Goal: Task Accomplishment & Management: Complete application form

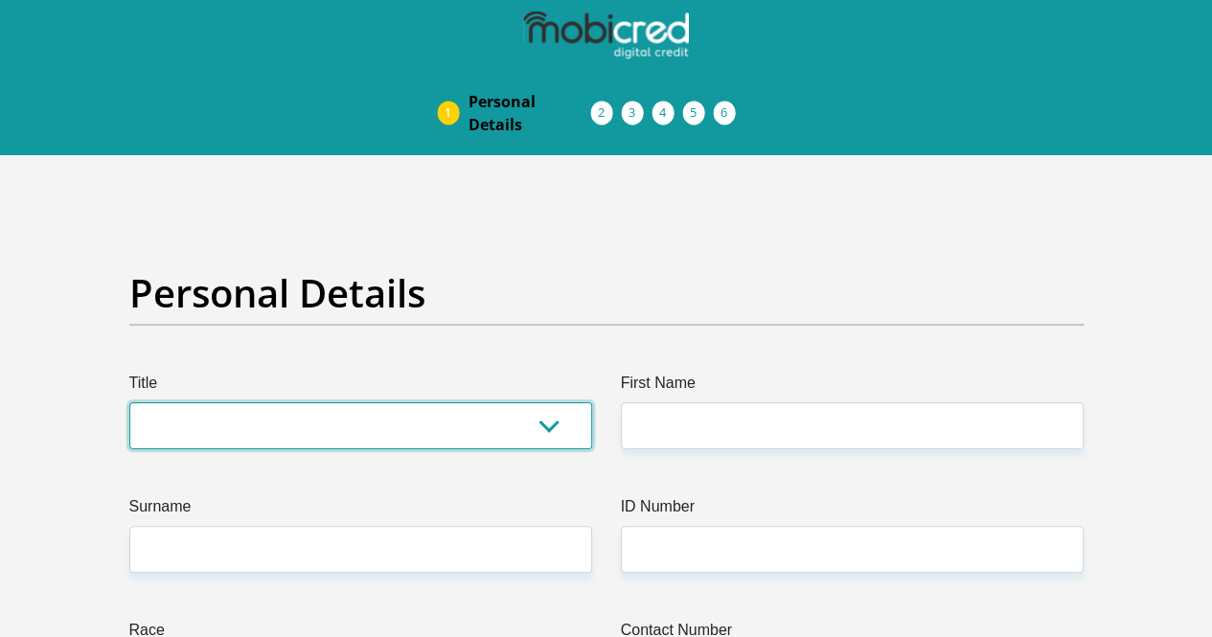
click at [541, 402] on select "Mr Ms Mrs Dr [PERSON_NAME]" at bounding box center [360, 425] width 463 height 47
select select "Mrs"
click at [129, 402] on select "Mr Ms Mrs Dr [PERSON_NAME]" at bounding box center [360, 425] width 463 height 47
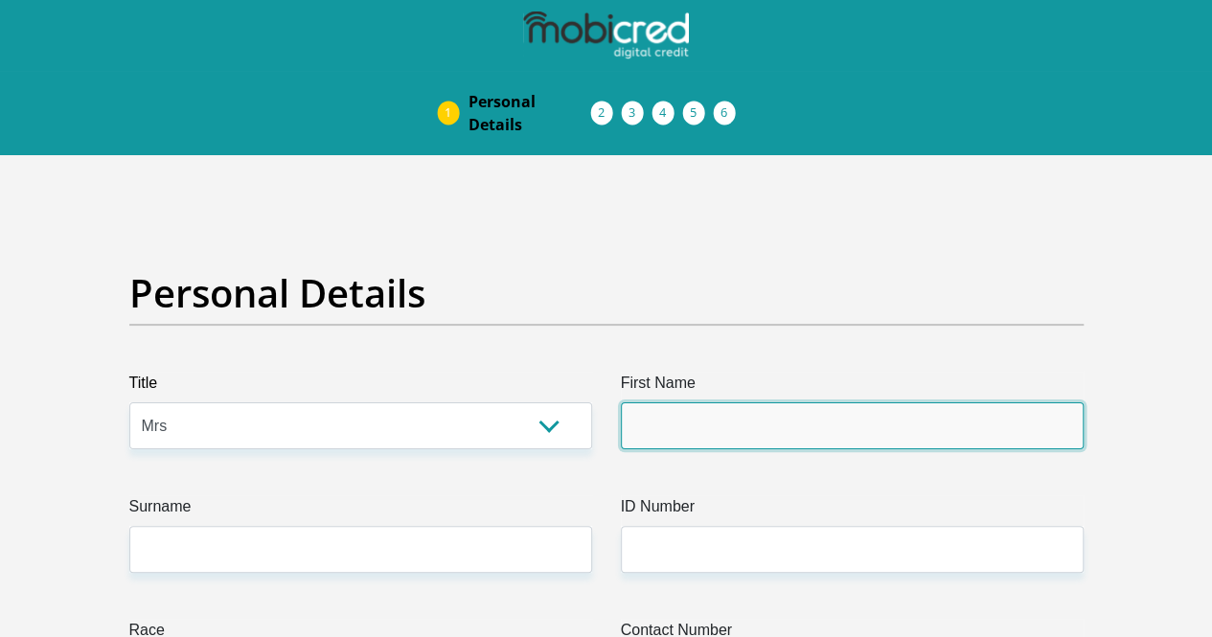
click at [674, 402] on input "First Name" at bounding box center [852, 425] width 463 height 47
type input "[PERSON_NAME]"
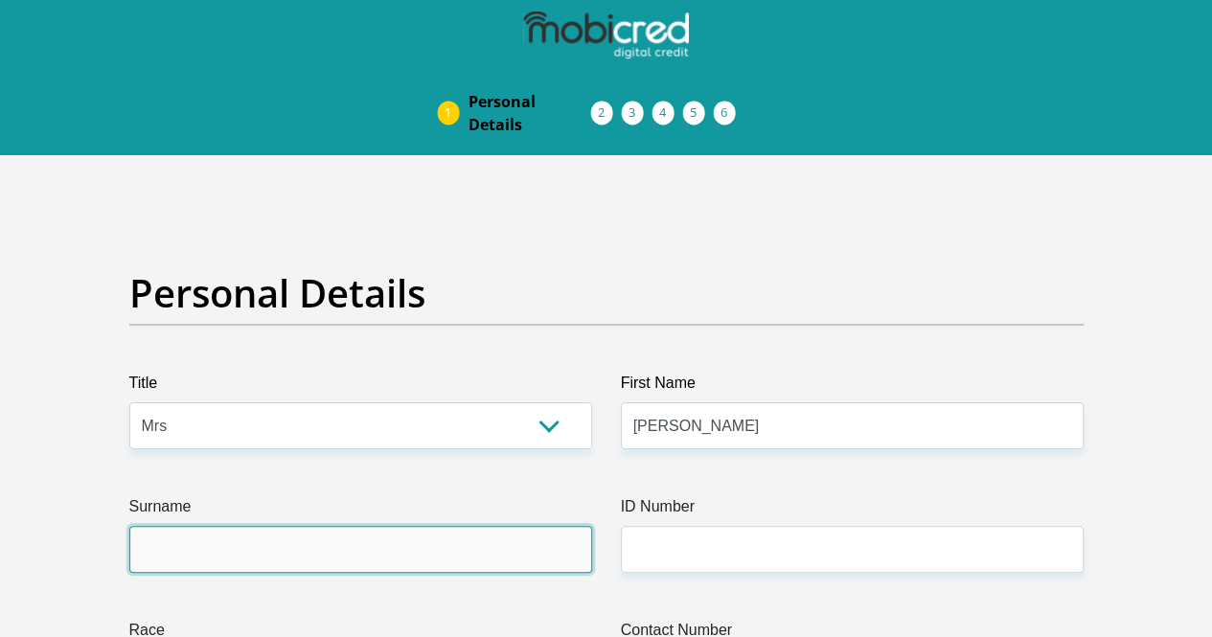
click at [386, 526] on input "Surname" at bounding box center [360, 549] width 463 height 47
type input "Solomons"
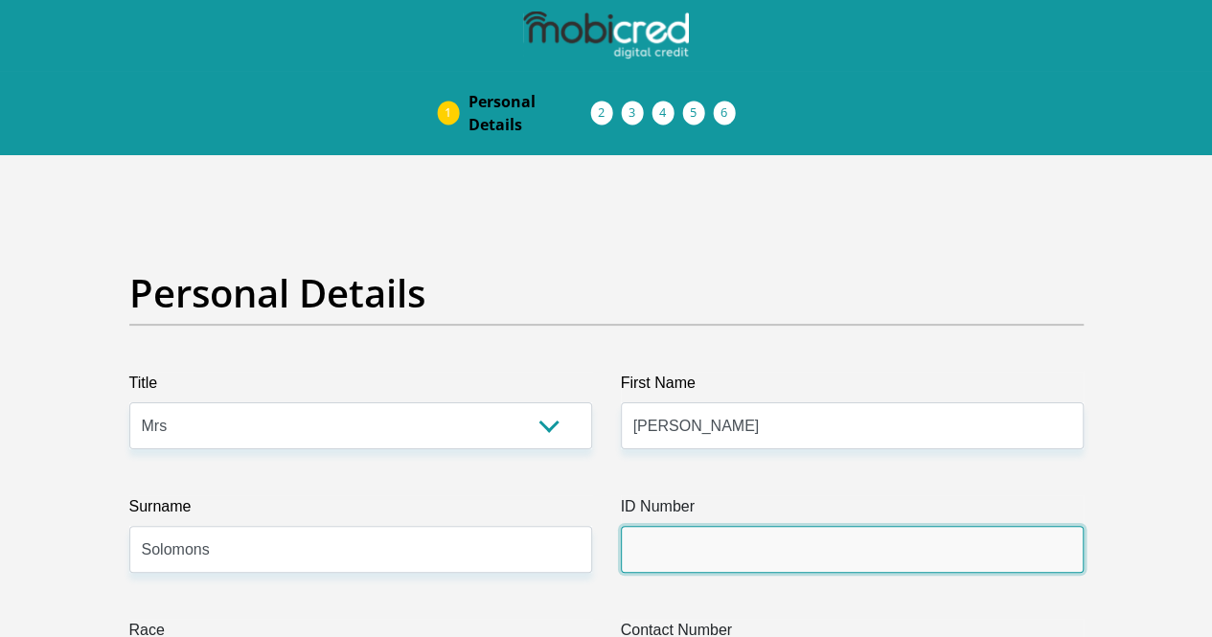
click at [693, 526] on input "ID Number" at bounding box center [852, 549] width 463 height 47
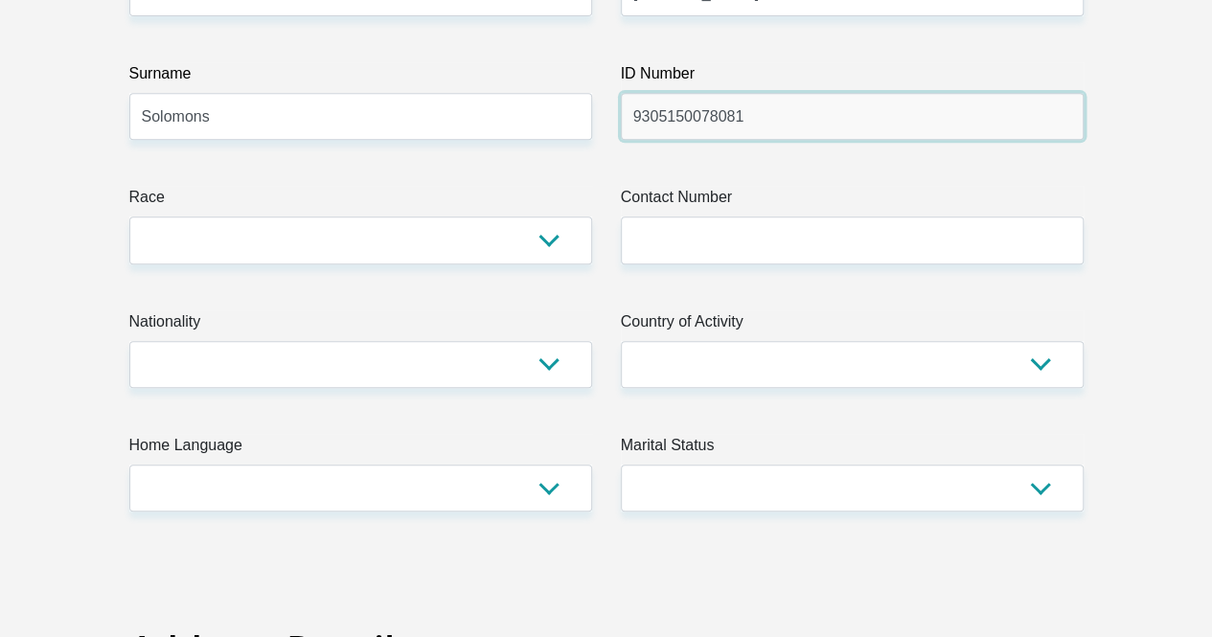
scroll to position [425, 0]
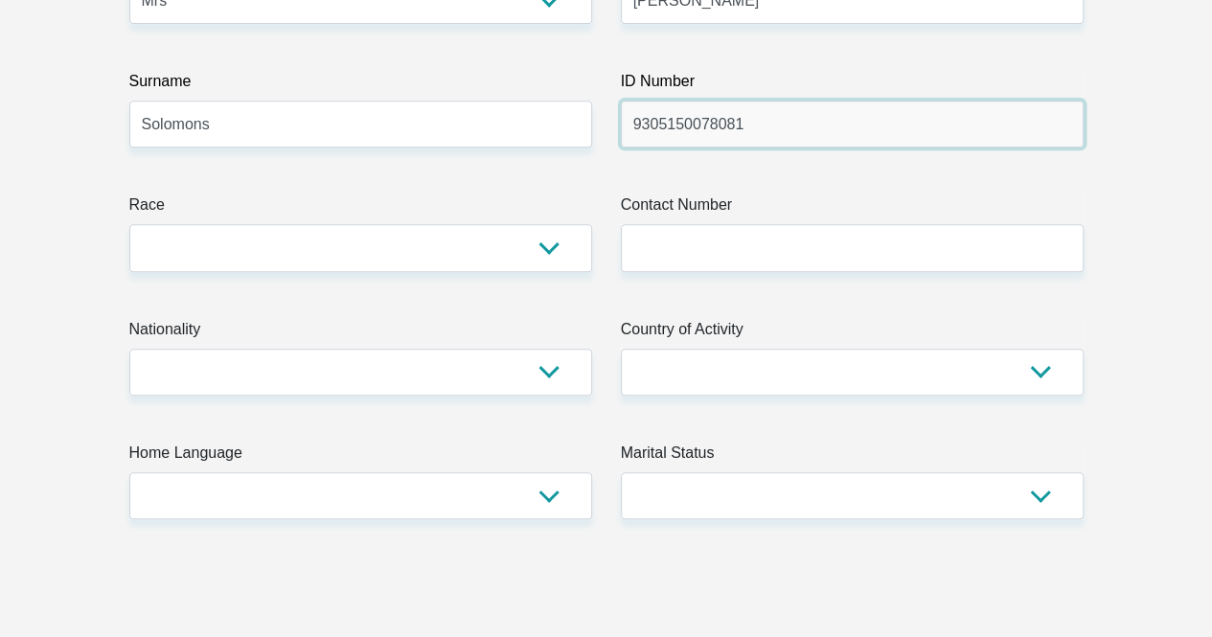
type input "9305150078081"
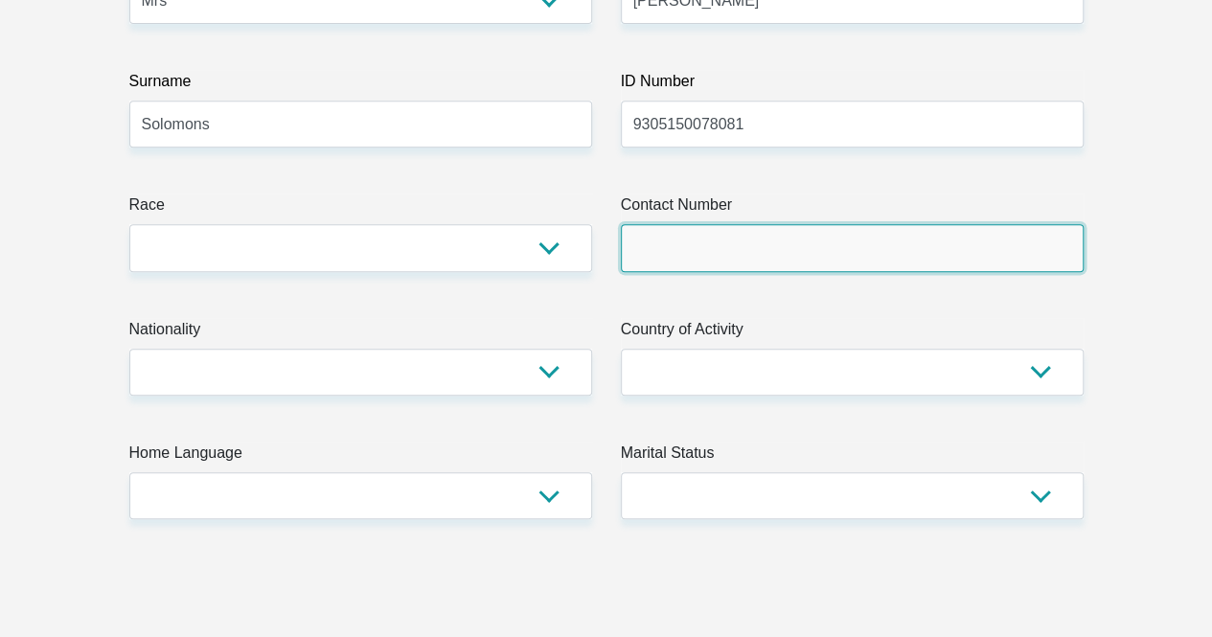
click at [682, 224] on input "Contact Number" at bounding box center [852, 247] width 463 height 47
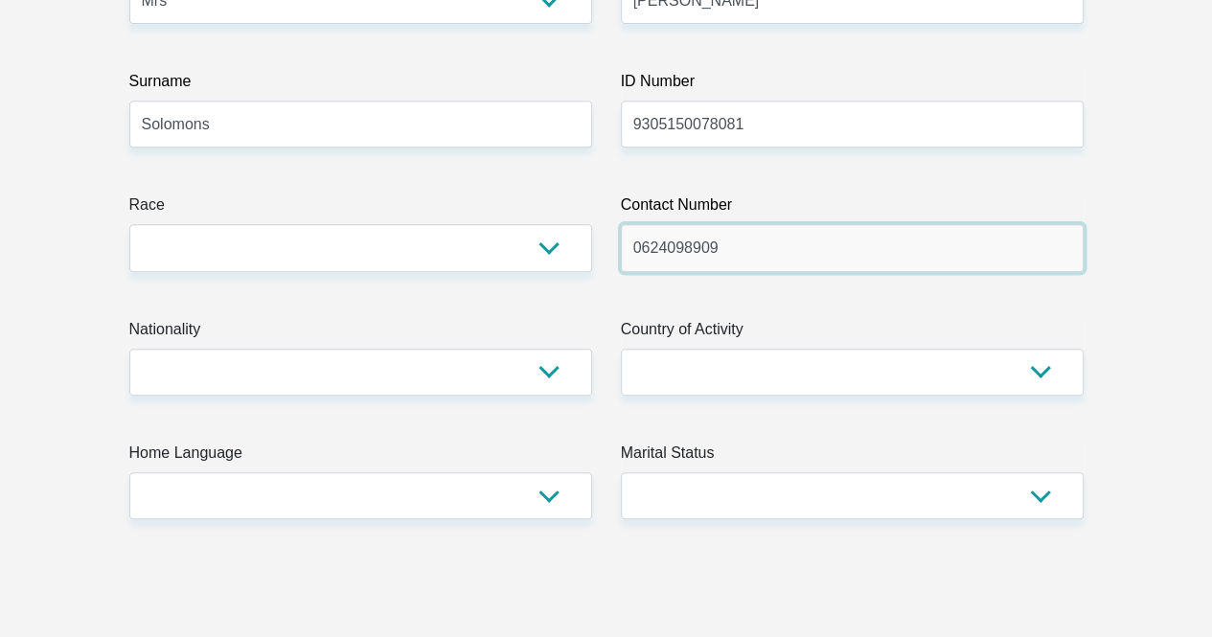
type input "0624098909"
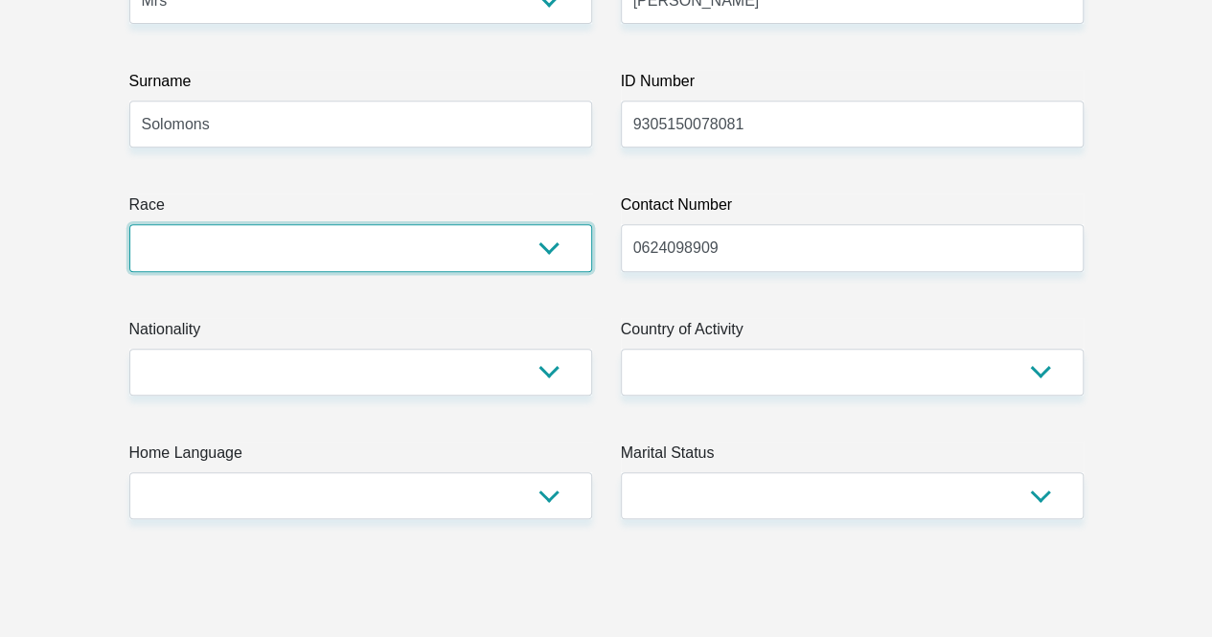
click at [368, 224] on select "Black Coloured Indian White Other" at bounding box center [360, 247] width 463 height 47
select select "2"
click at [129, 224] on select "Black Coloured Indian White Other" at bounding box center [360, 247] width 463 height 47
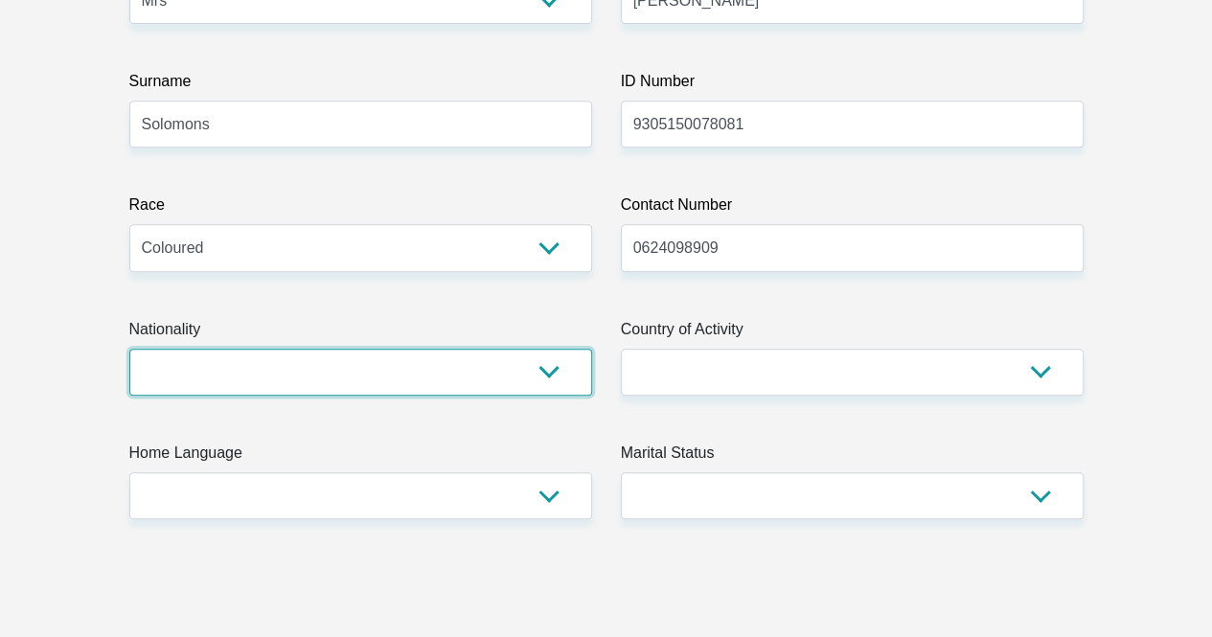
click at [206, 349] on select "[GEOGRAPHIC_DATA] [GEOGRAPHIC_DATA] [GEOGRAPHIC_DATA] [GEOGRAPHIC_DATA] [GEOGRA…" at bounding box center [360, 372] width 463 height 47
select select "ZAF"
click at [129, 349] on select "[GEOGRAPHIC_DATA] [GEOGRAPHIC_DATA] [GEOGRAPHIC_DATA] [GEOGRAPHIC_DATA] [GEOGRA…" at bounding box center [360, 372] width 463 height 47
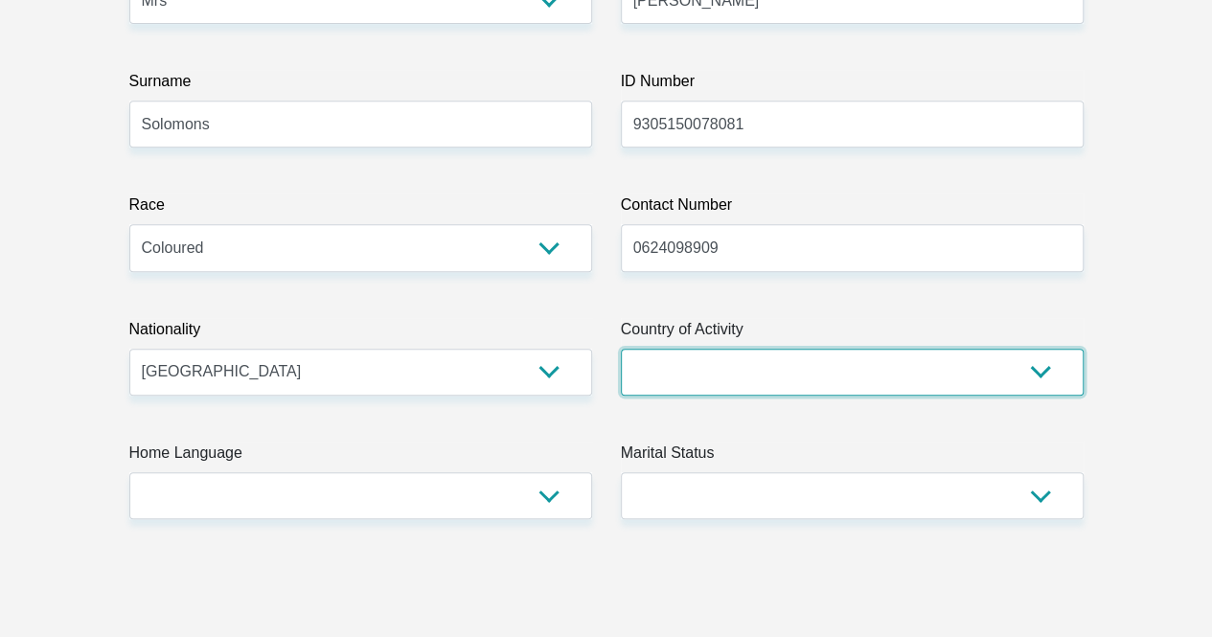
click at [718, 349] on select "[GEOGRAPHIC_DATA] [GEOGRAPHIC_DATA] [GEOGRAPHIC_DATA] [GEOGRAPHIC_DATA] [GEOGRA…" at bounding box center [852, 372] width 463 height 47
select select "ZAF"
click at [621, 349] on select "[GEOGRAPHIC_DATA] [GEOGRAPHIC_DATA] [GEOGRAPHIC_DATA] [GEOGRAPHIC_DATA] [GEOGRA…" at bounding box center [852, 372] width 463 height 47
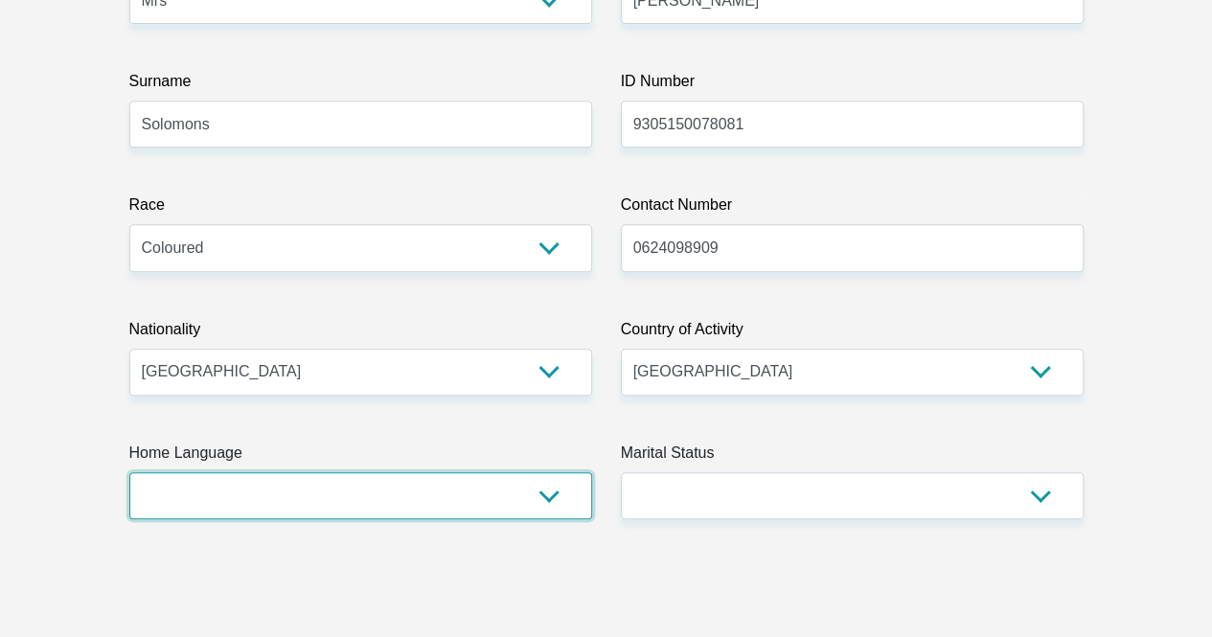
click at [226, 472] on select "Afrikaans English Sepedi South Ndebele Southern Sotho Swati Tsonga Tswana Venda…" at bounding box center [360, 495] width 463 height 47
select select "eng"
click at [129, 472] on select "Afrikaans English Sepedi South Ndebele Southern Sotho Swati Tsonga Tswana Venda…" at bounding box center [360, 495] width 463 height 47
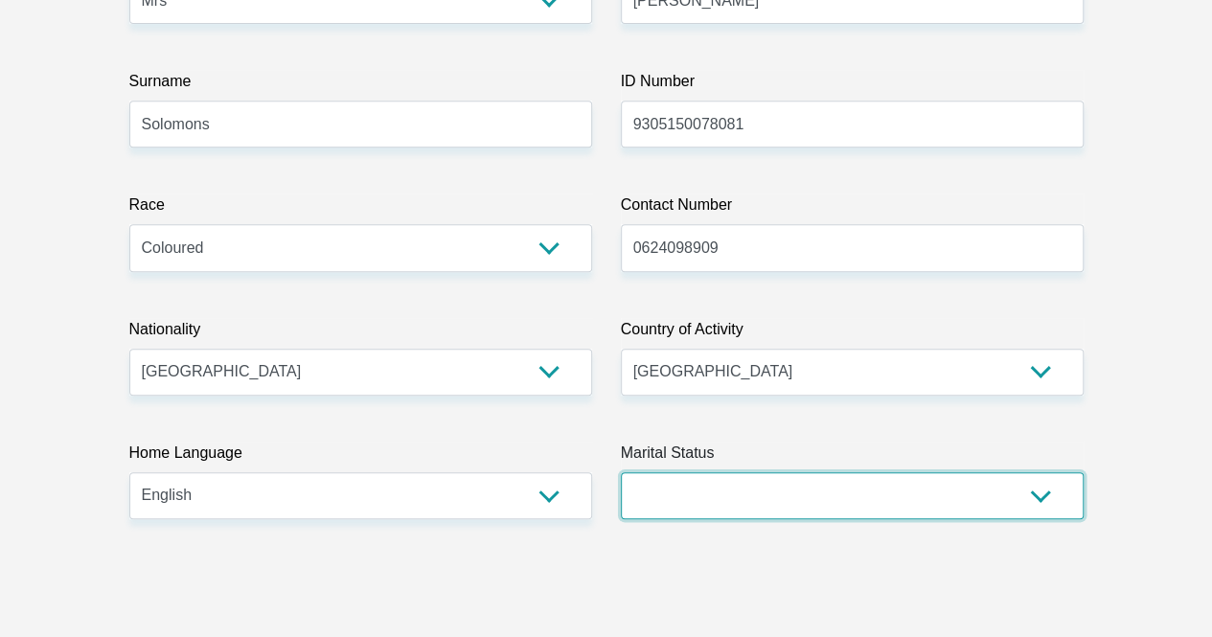
click at [642, 472] on select "Married ANC Single Divorced Widowed Married COP or Customary Law" at bounding box center [852, 495] width 463 height 47
select select "1"
click at [621, 472] on select "Married ANC Single Divorced Widowed Married COP or Customary Law" at bounding box center [852, 495] width 463 height 47
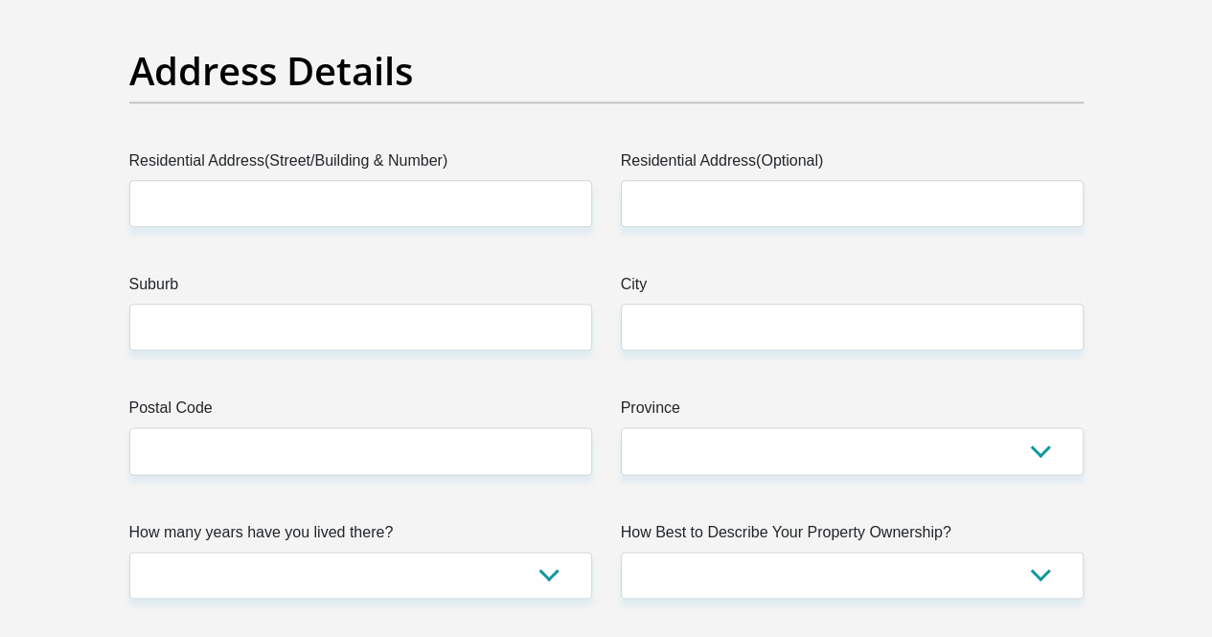
scroll to position [1048, 0]
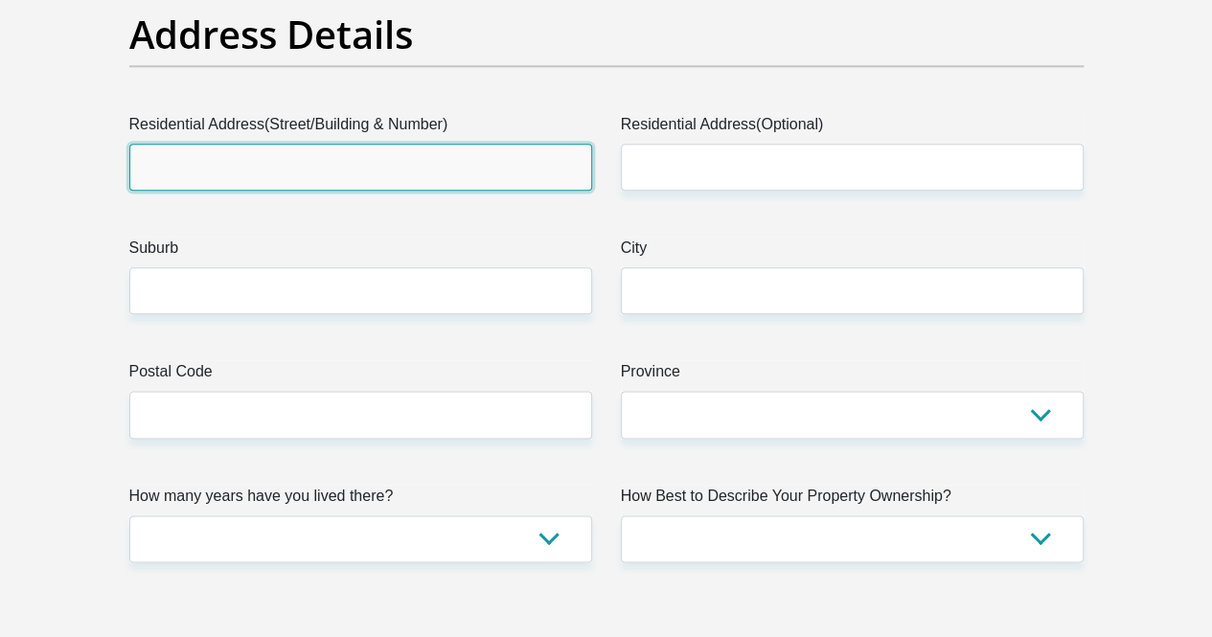
click at [314, 144] on input "Residential Address(Street/Building & Number)" at bounding box center [360, 167] width 463 height 47
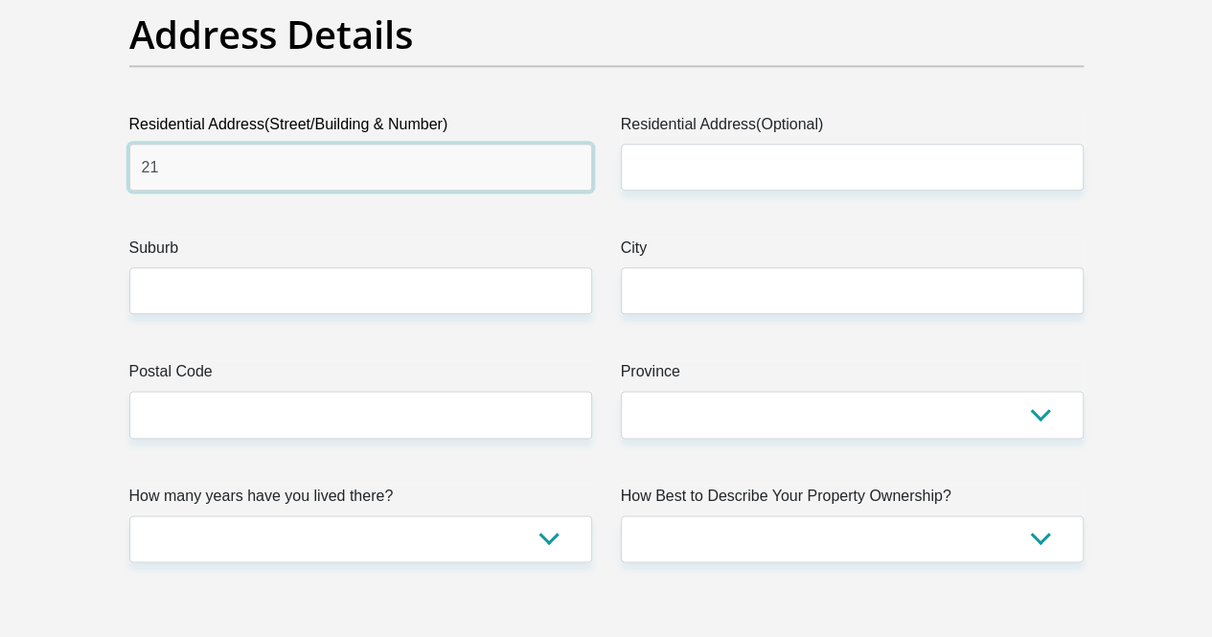
type input "21"
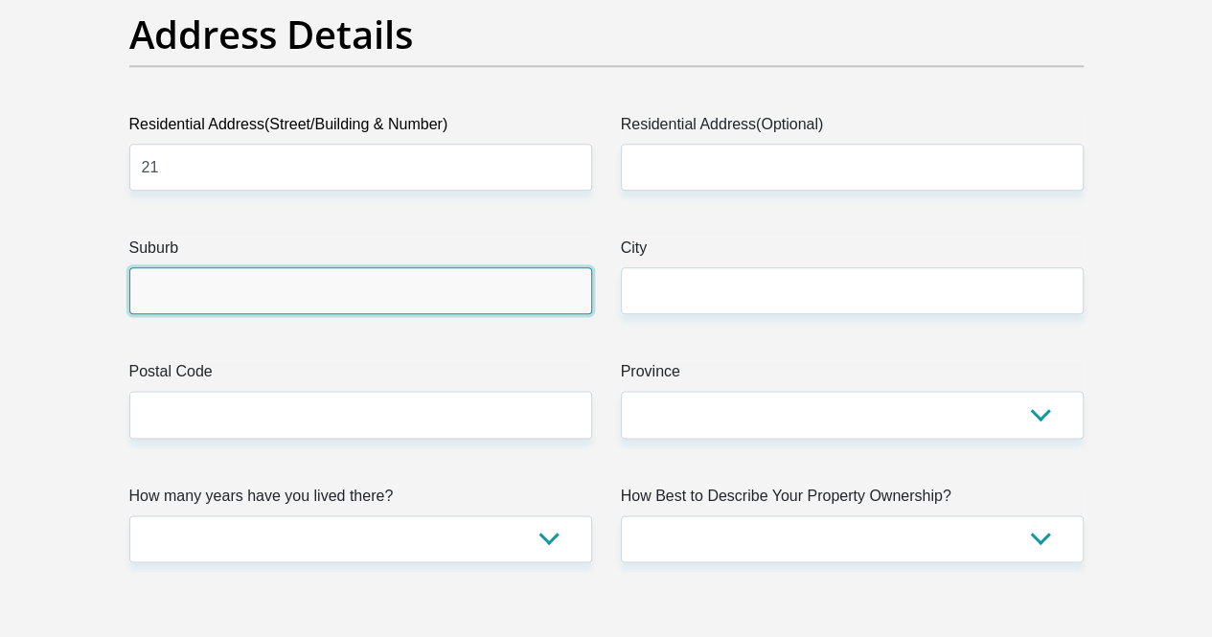
click at [243, 267] on input "Suburb" at bounding box center [360, 290] width 463 height 47
type input "Electric City"
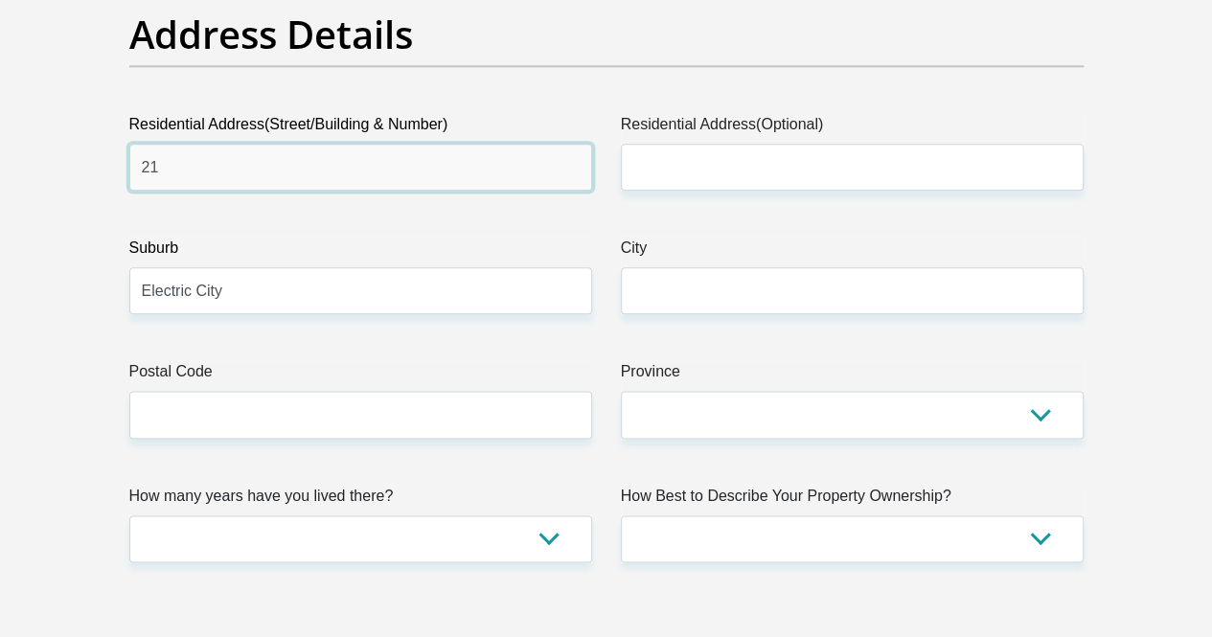
click at [272, 144] on input "21" at bounding box center [360, 167] width 463 height 47
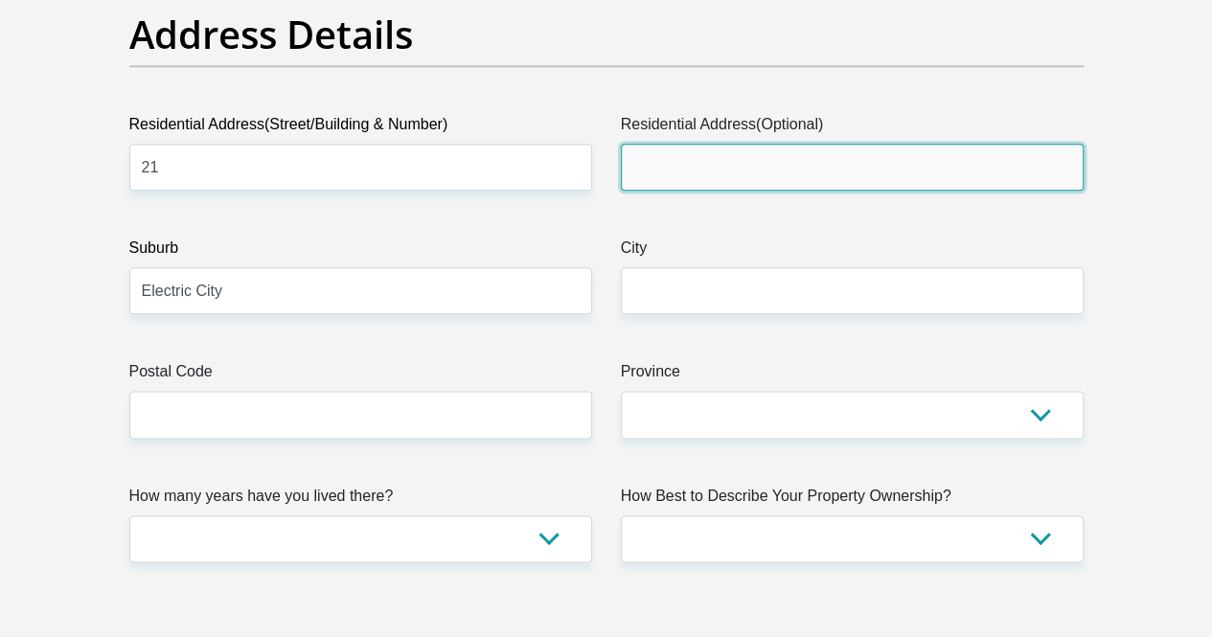
click at [709, 144] on input "Residential Address(Optional)" at bounding box center [852, 167] width 463 height 47
type input "R"
click at [694, 144] on input "[GEOGRAPHIC_DATA]" at bounding box center [852, 167] width 463 height 47
type input "[GEOGRAPHIC_DATA]"
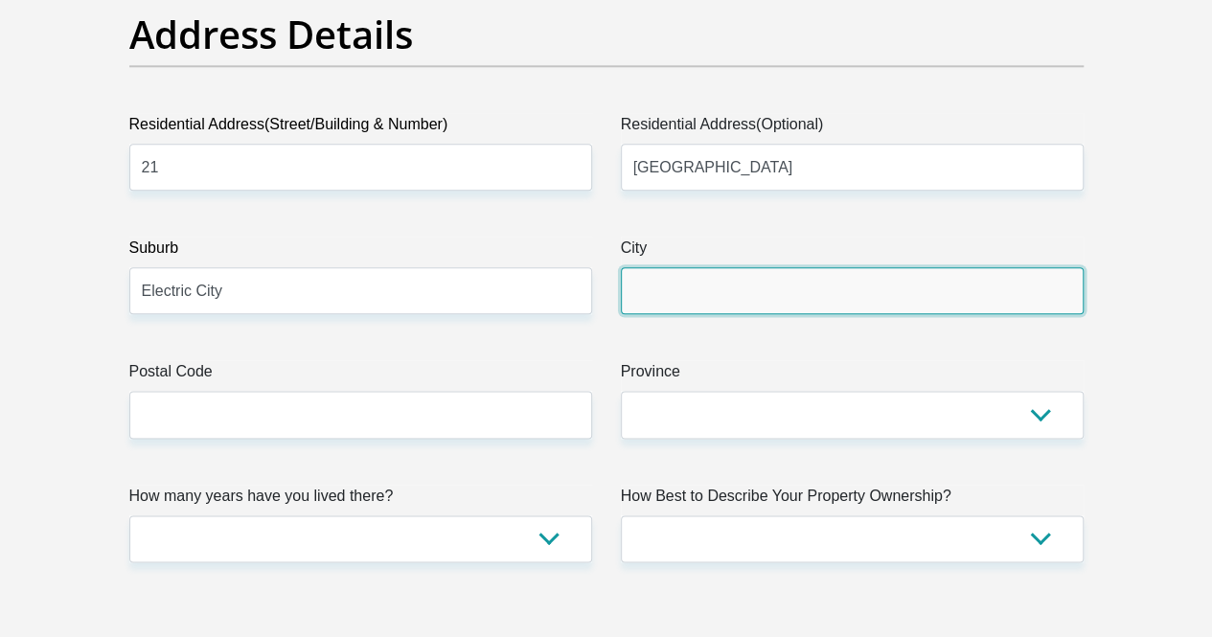
click at [682, 267] on input "City" at bounding box center [852, 290] width 463 height 47
type input "[GEOGRAPHIC_DATA]"
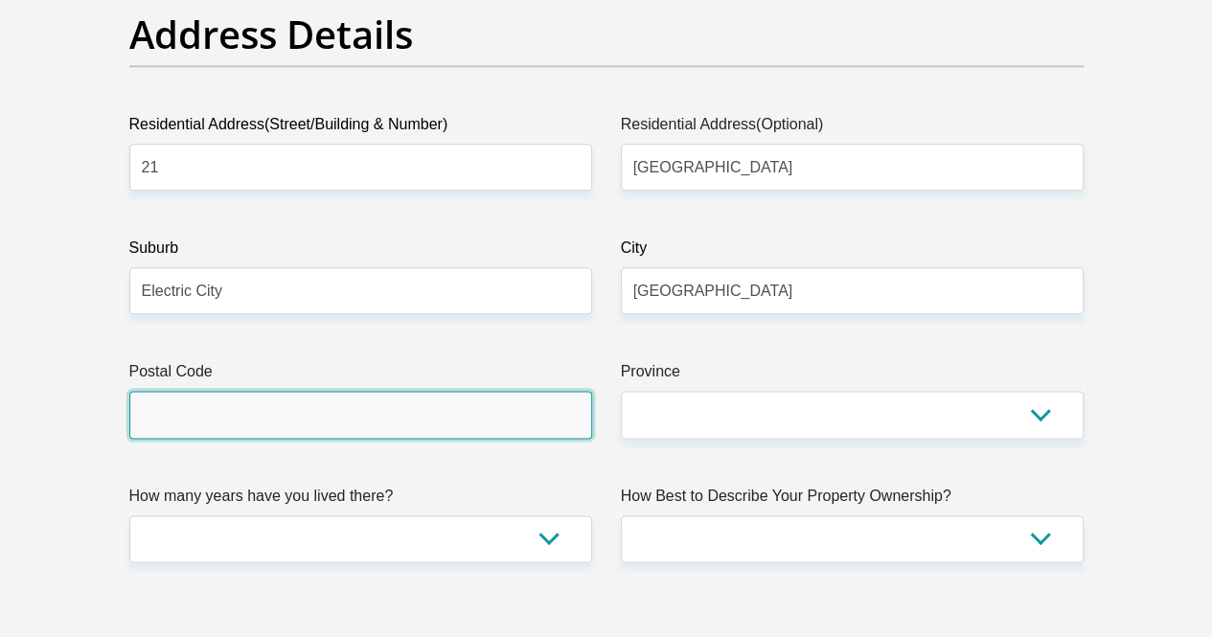
click at [362, 391] on input "Postal Code" at bounding box center [360, 414] width 463 height 47
type input "7100"
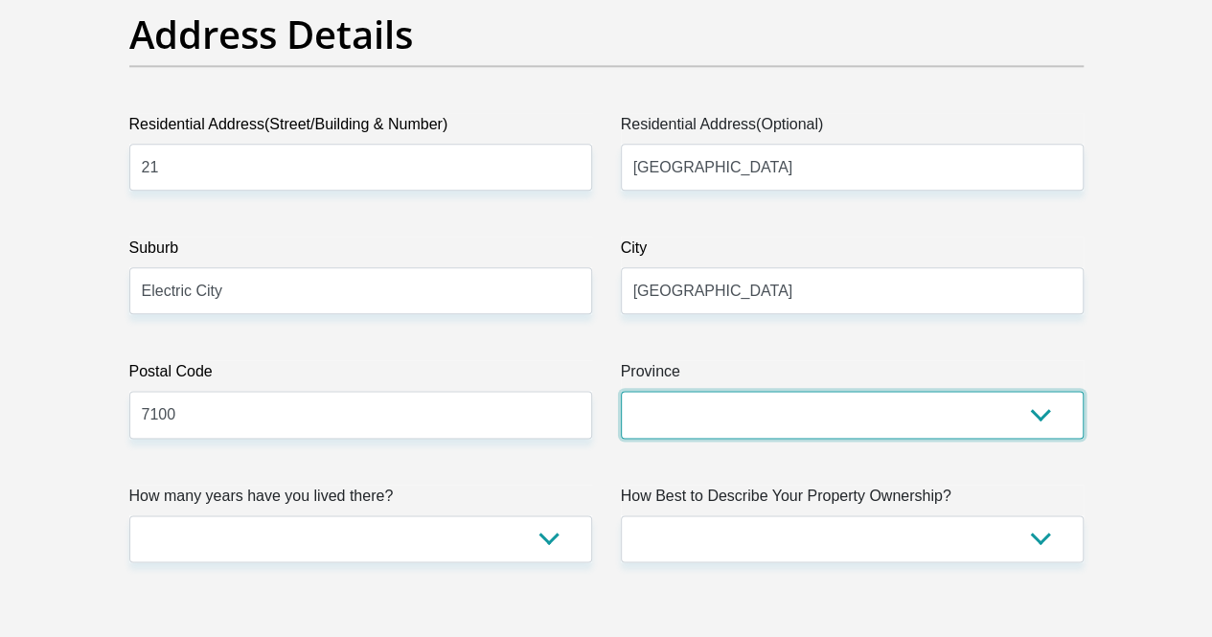
click at [646, 391] on select "Eastern Cape Free State [GEOGRAPHIC_DATA] [GEOGRAPHIC_DATA][DATE] [GEOGRAPHIC_D…" at bounding box center [852, 414] width 463 height 47
select select "Western Cape"
click at [621, 391] on select "Eastern Cape Free State [GEOGRAPHIC_DATA] [GEOGRAPHIC_DATA][DATE] [GEOGRAPHIC_D…" at bounding box center [852, 414] width 463 height 47
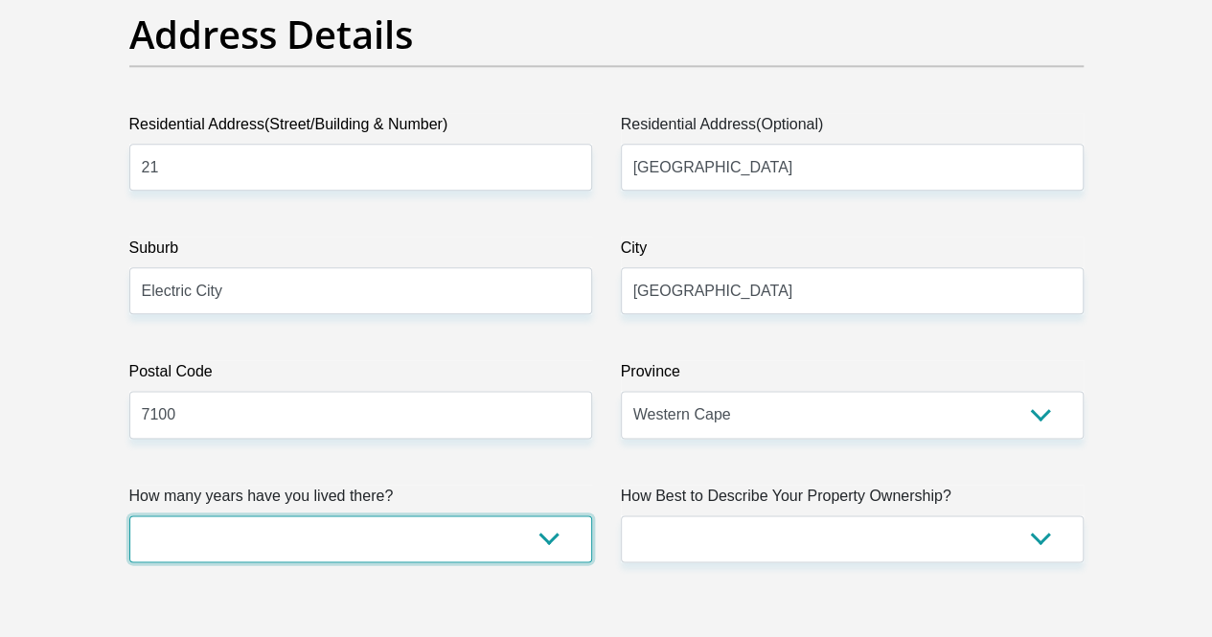
click at [318, 515] on select "less than 1 year 1-3 years 3-5 years 5+ years" at bounding box center [360, 538] width 463 height 47
select select "5"
click at [129, 515] on select "less than 1 year 1-3 years 3-5 years 5+ years" at bounding box center [360, 538] width 463 height 47
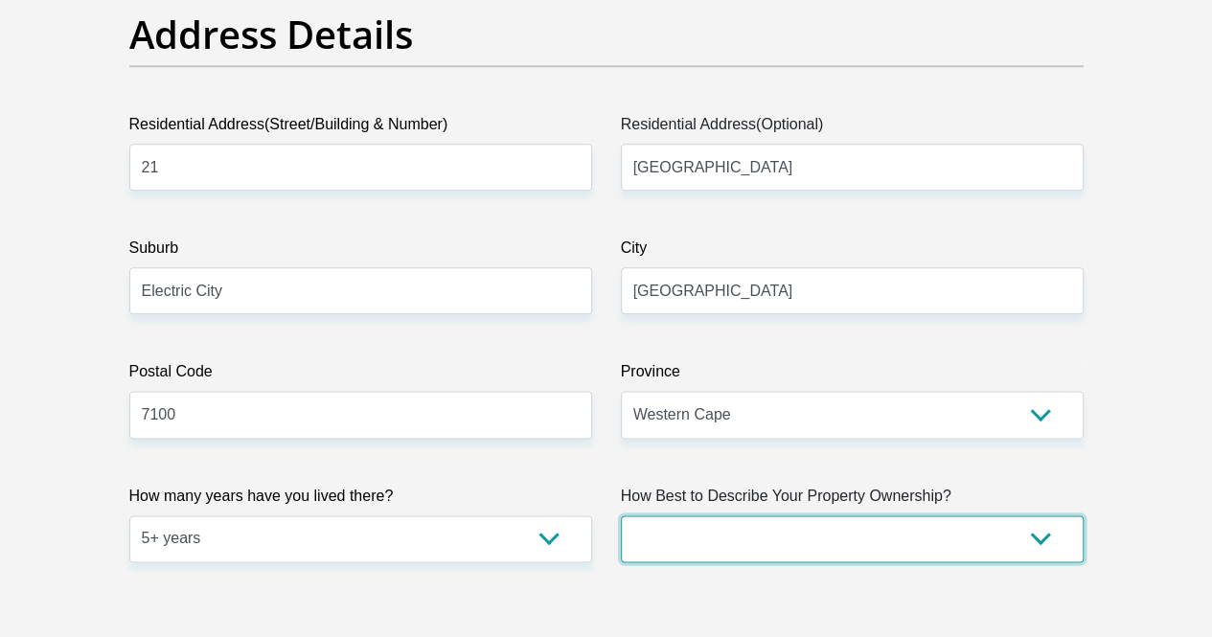
click at [870, 515] on select "Owned Rented Family Owned Company Dwelling" at bounding box center [852, 538] width 463 height 47
select select "parents"
click at [621, 515] on select "Owned Rented Family Owned Company Dwelling" at bounding box center [852, 538] width 463 height 47
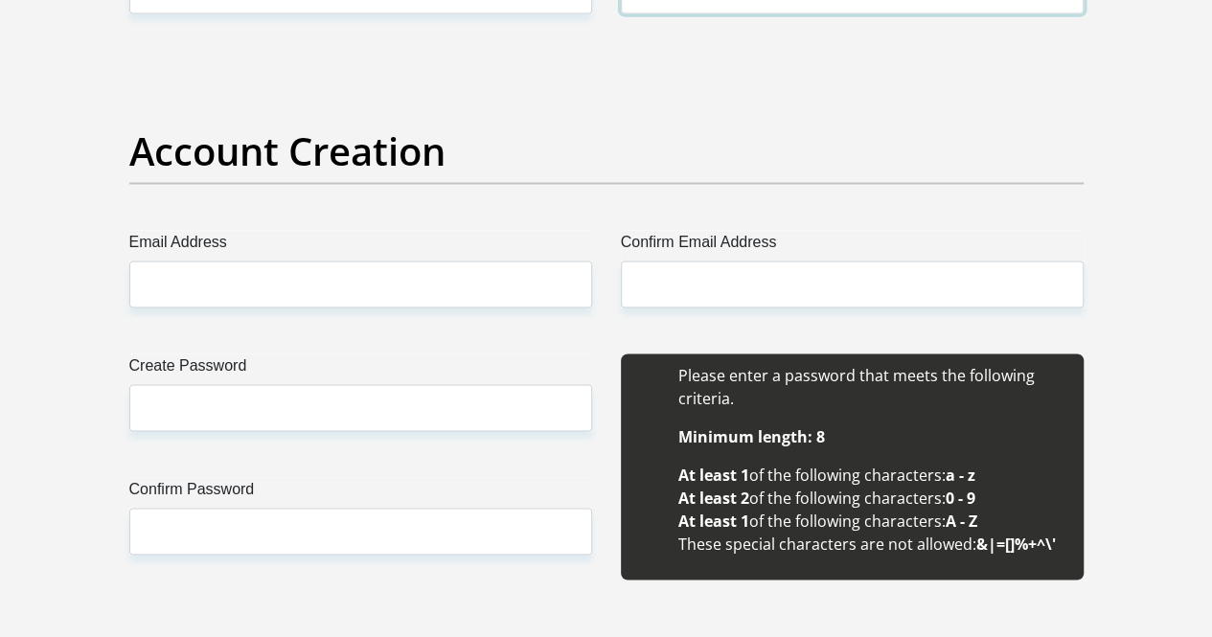
scroll to position [1582, 0]
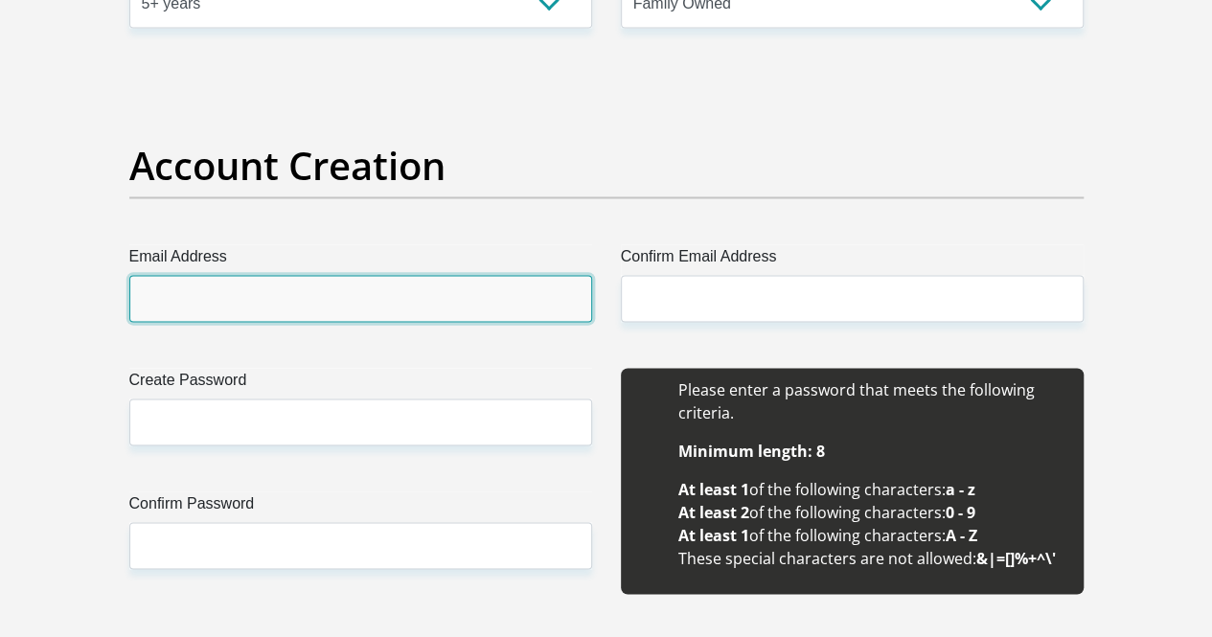
click at [381, 275] on input "Email Address" at bounding box center [360, 298] width 463 height 47
type input "[EMAIL_ADDRESS][DOMAIN_NAME]"
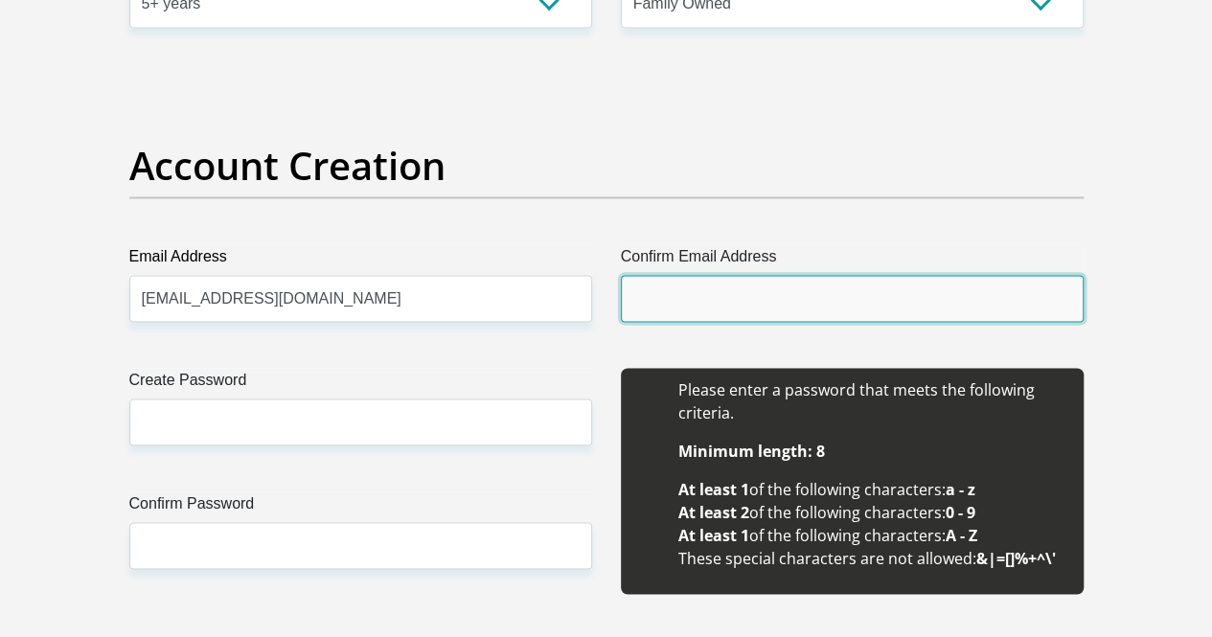
click at [680, 275] on input "Confirm Email Address" at bounding box center [852, 298] width 463 height 47
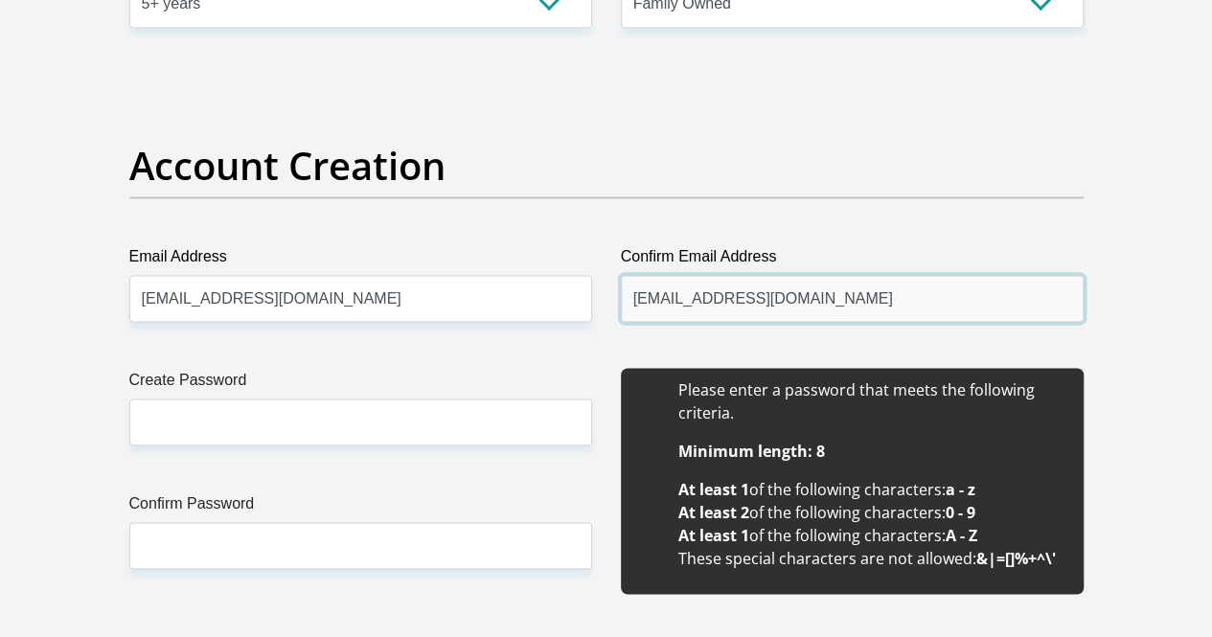
type input "[EMAIL_ADDRESS][DOMAIN_NAME]"
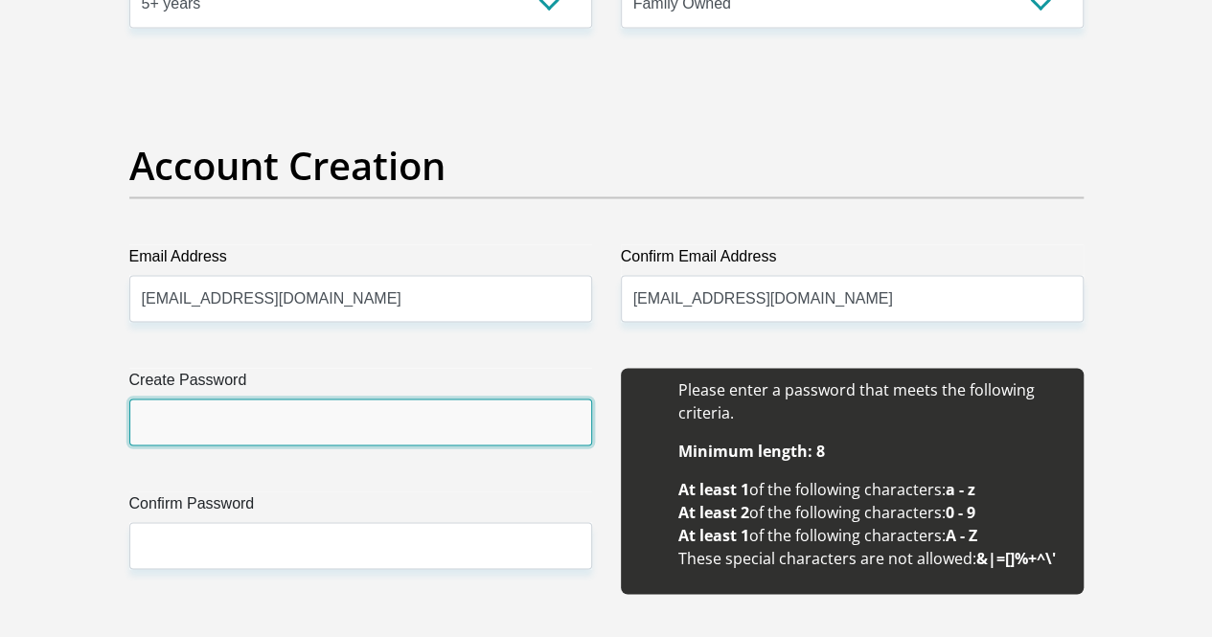
click at [248, 398] on input "Create Password" at bounding box center [360, 421] width 463 height 47
type input "W"
type input "Wdmtptma15/"
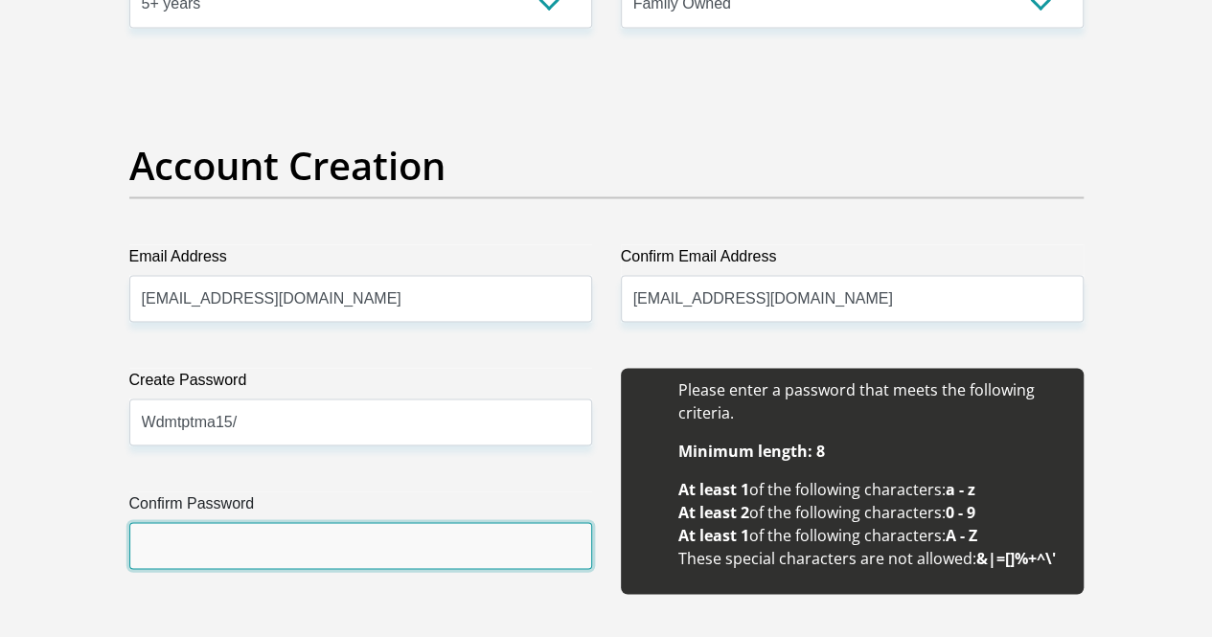
click at [211, 522] on input "Confirm Password" at bounding box center [360, 545] width 463 height 47
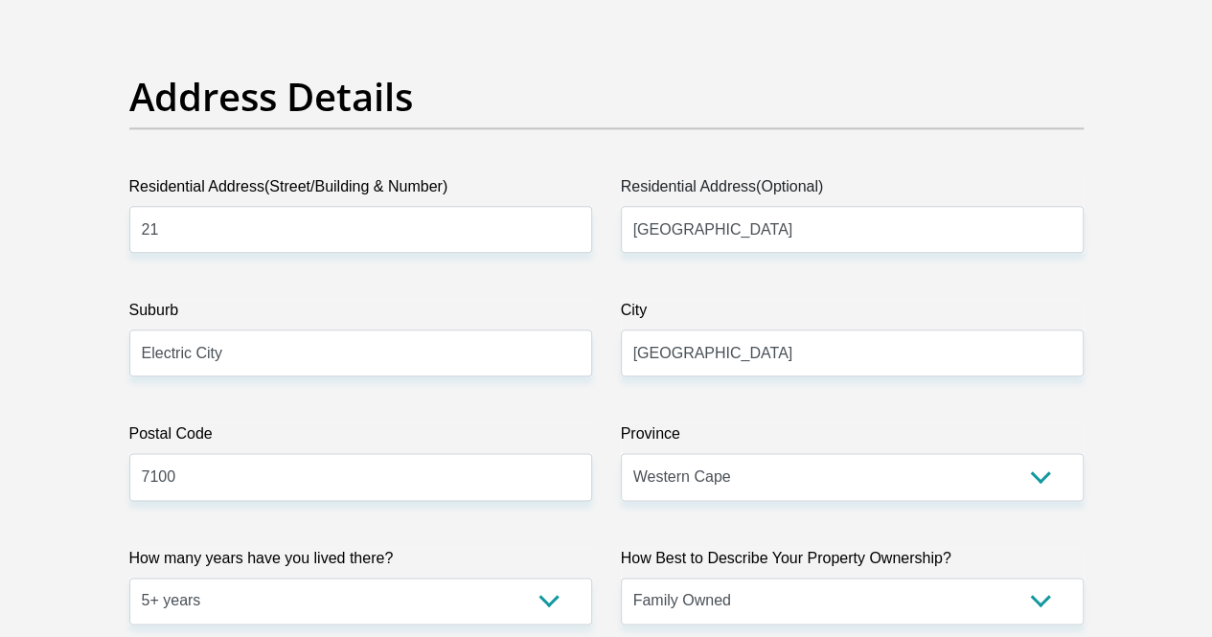
scroll to position [0, 0]
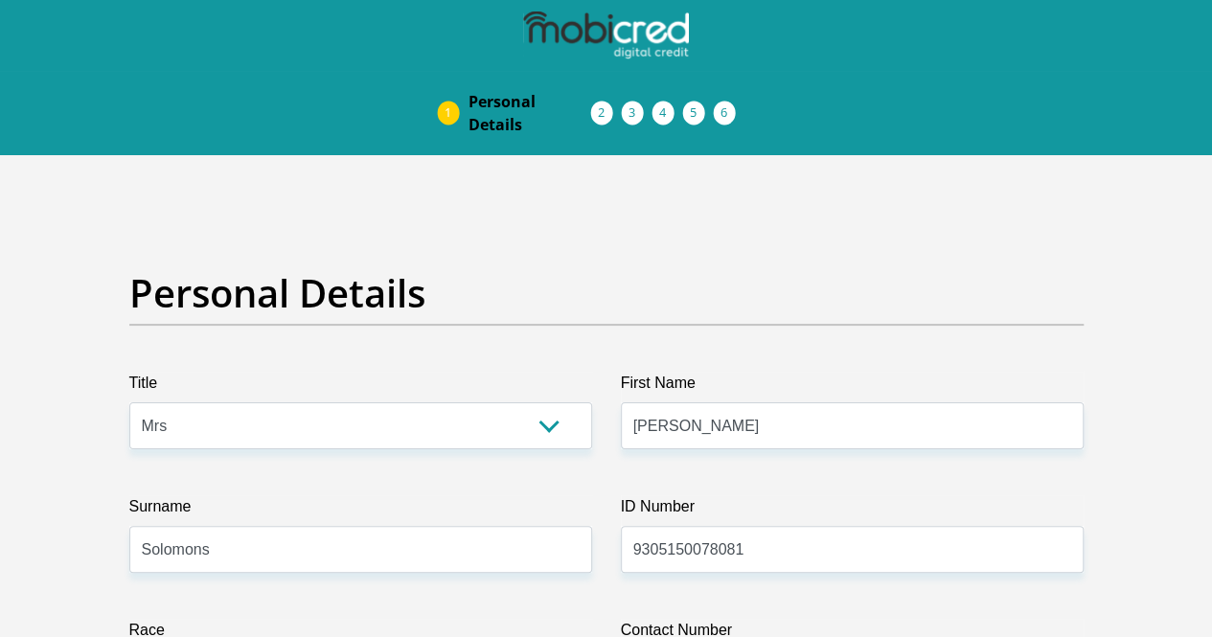
type input "Wdmtptma15/"
